Goal: Understand process/instructions

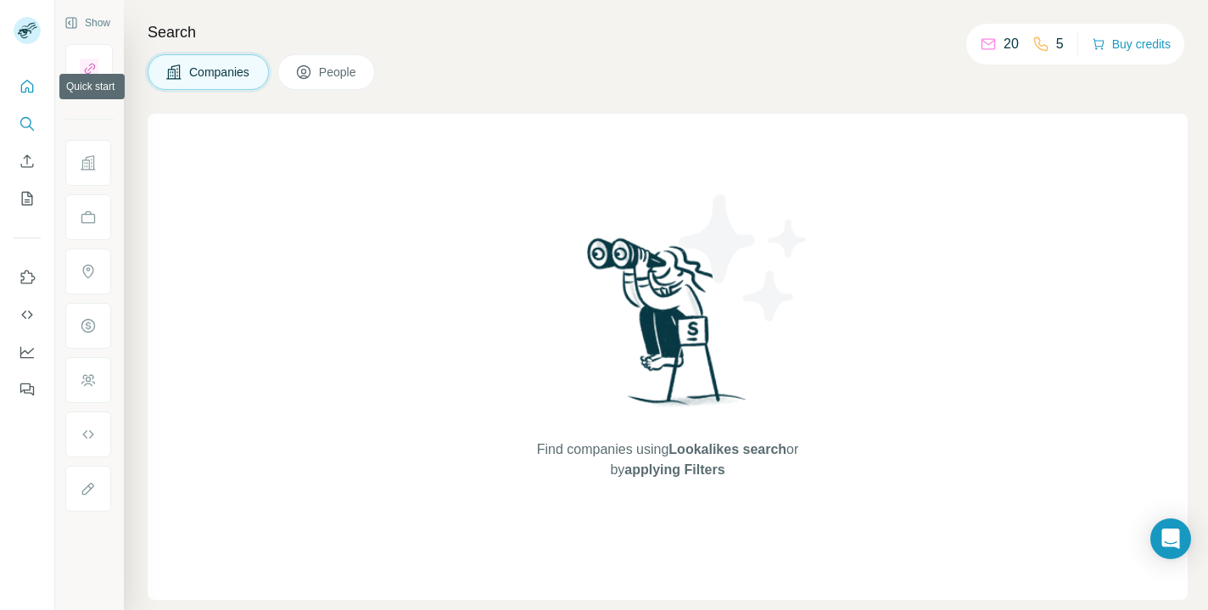
click at [22, 87] on icon "Quick start" at bounding box center [27, 86] width 17 height 17
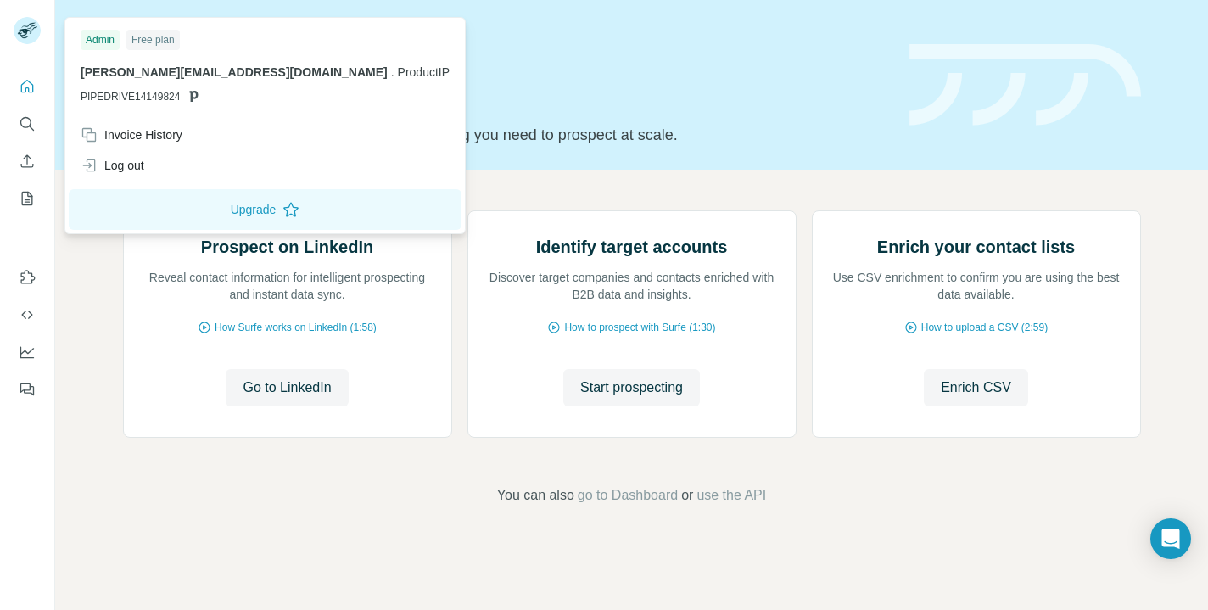
click at [26, 36] on img at bounding box center [27, 30] width 27 height 27
click at [25, 272] on icon "Use Surfe on LinkedIn" at bounding box center [27, 277] width 17 height 17
